Goal: Navigation & Orientation: Find specific page/section

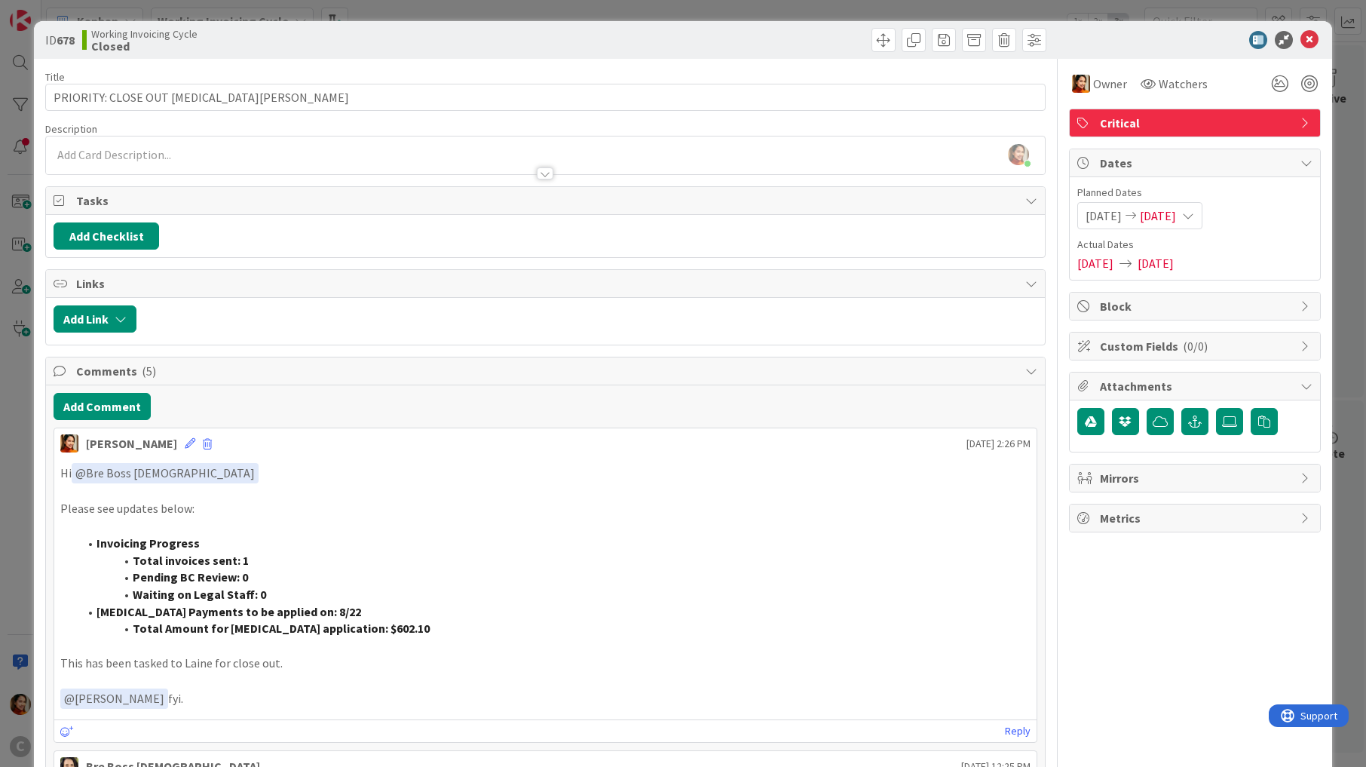
click at [14, 317] on div "ID 678 Working Invoicing Cycle Closed Title 31 / 128 PRIORITY: CLOSE OUT [MEDIC…" at bounding box center [683, 383] width 1366 height 767
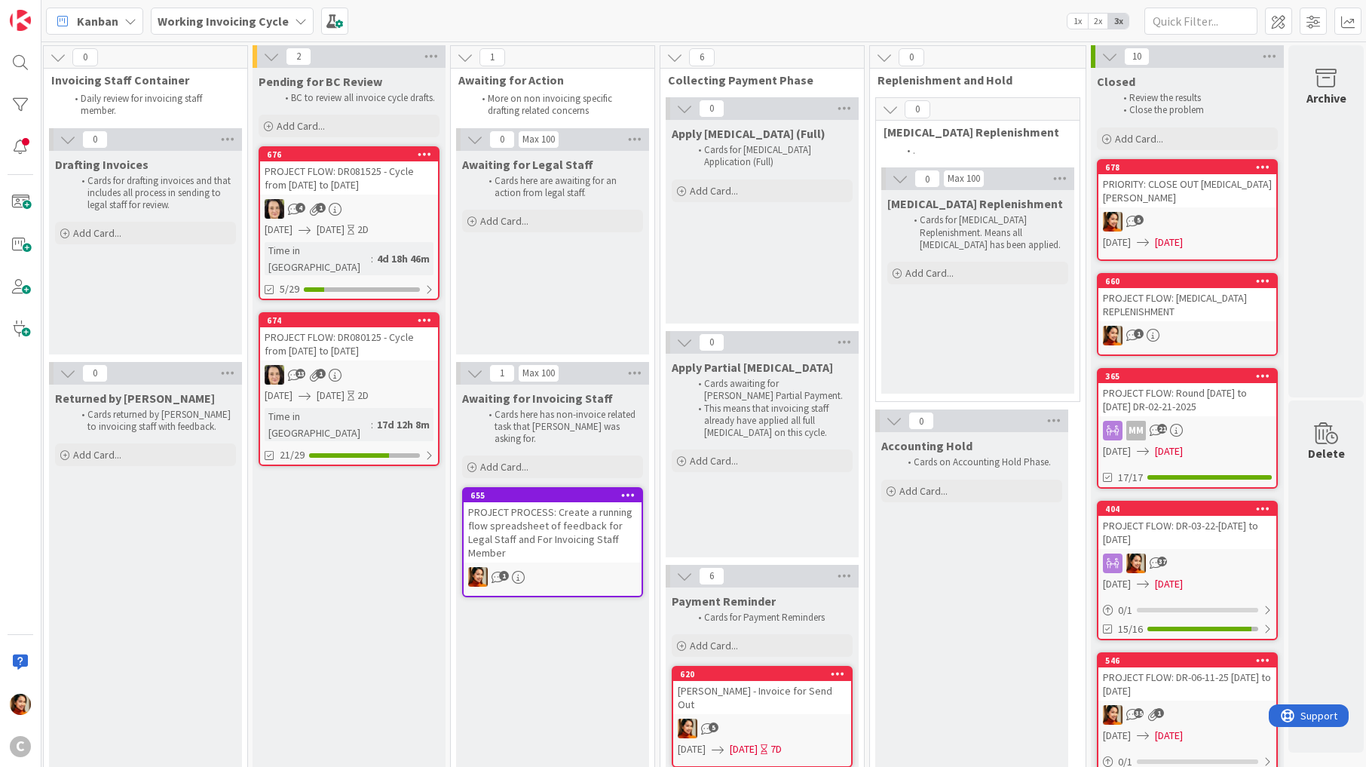
click at [351, 210] on div "4 1" at bounding box center [349, 209] width 178 height 20
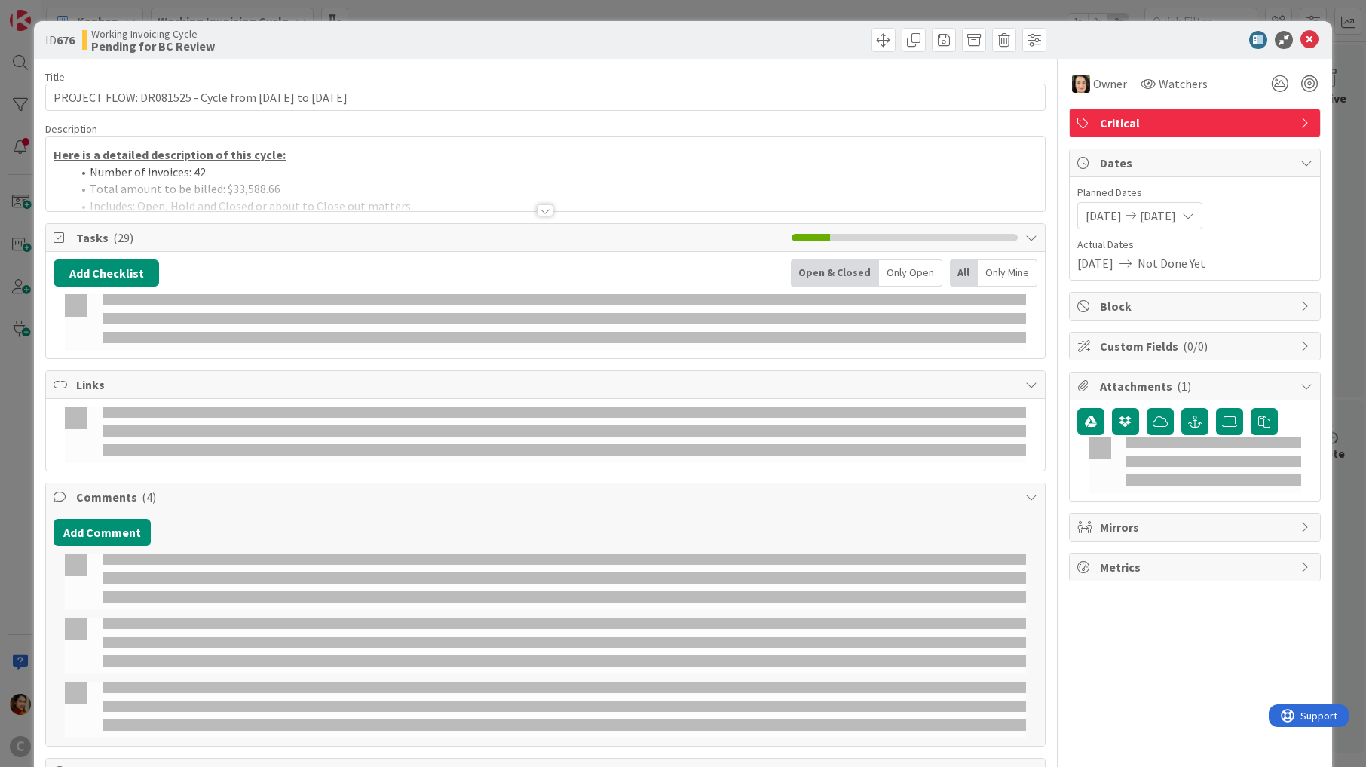
click at [18, 495] on div "ID 676 Working Invoicing Cycle Pending for BC Review Title 57 / 128 PROJECT FLO…" at bounding box center [683, 383] width 1366 height 767
click at [12, 492] on div "ID 676 Working Invoicing Cycle Pending for BC Review Title 57 / 128 PROJECT FLO…" at bounding box center [683, 383] width 1366 height 767
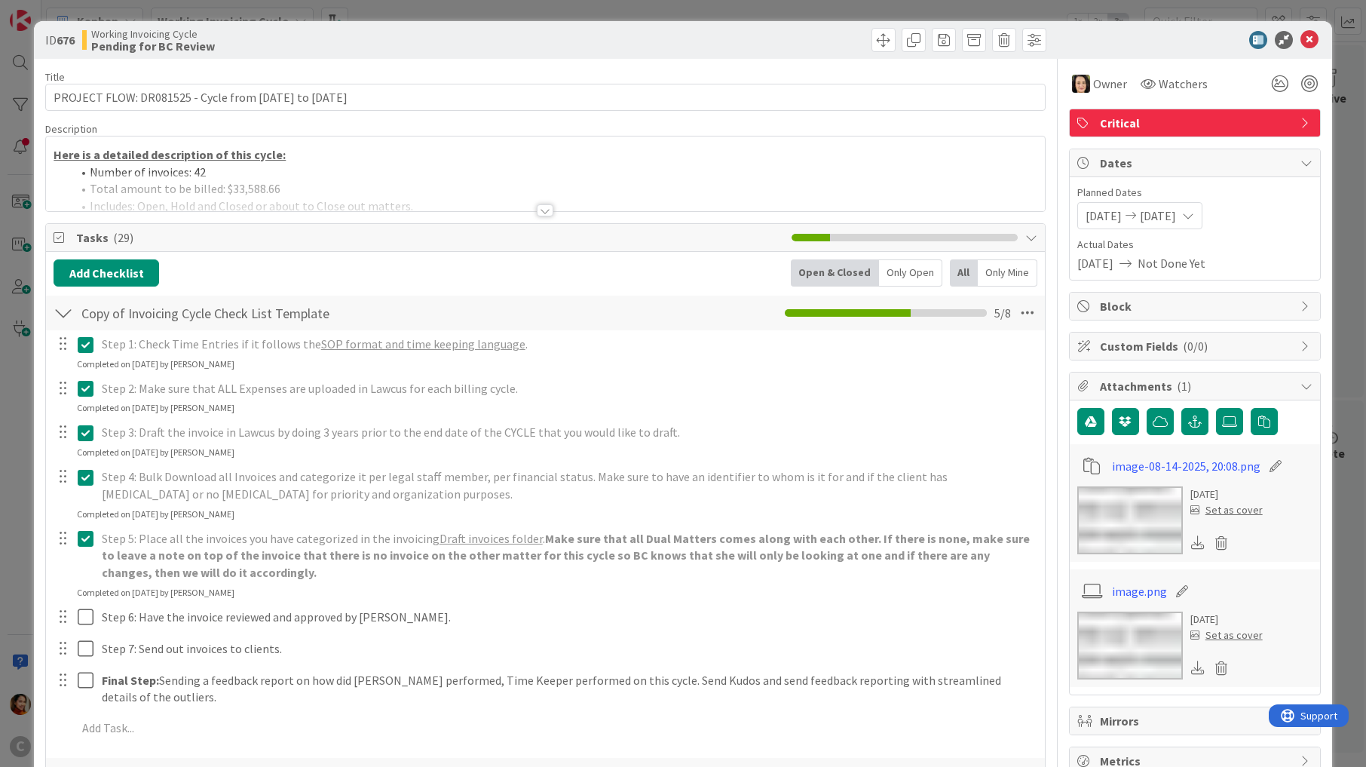
click at [14, 437] on div "ID 676 Working Invoicing Cycle Pending for BC Review Title 57 / 128 PROJECT FLO…" at bounding box center [683, 383] width 1366 height 767
click at [10, 413] on div "ID 676 Working Invoicing Cycle Pending for BC Review Title 57 / 128 PROJECT FLO…" at bounding box center [683, 383] width 1366 height 767
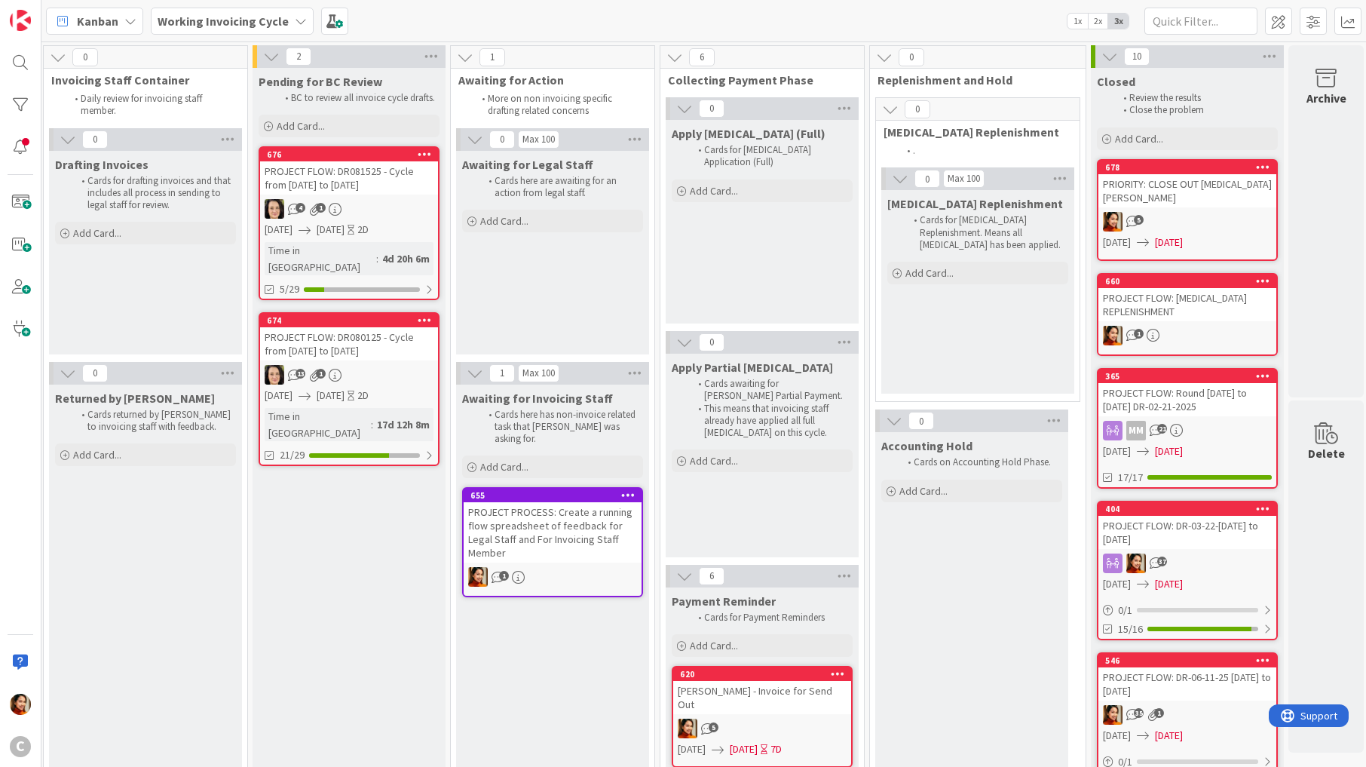
click at [412, 343] on link "674 PROJECT FLOW: DR080125 - Cycle from [DATE] to [DATE] 1 [DATE] [DATE] 2D Tim…" at bounding box center [349, 389] width 181 height 154
